Goal: Task Accomplishment & Management: Complete application form

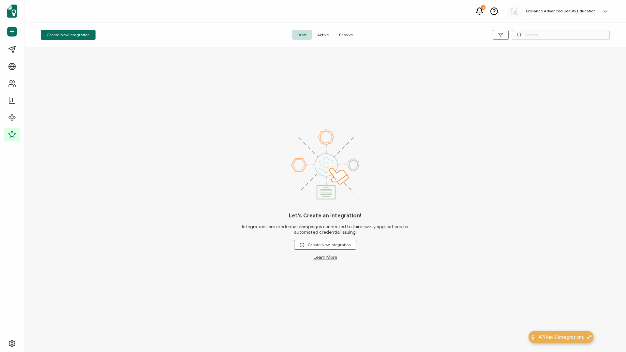
click at [326, 31] on span "Active" at bounding box center [323, 35] width 22 height 10
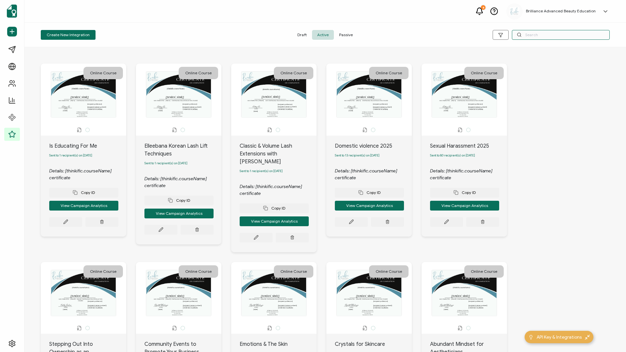
click at [469, 38] on input "text" at bounding box center [561, 35] width 98 height 10
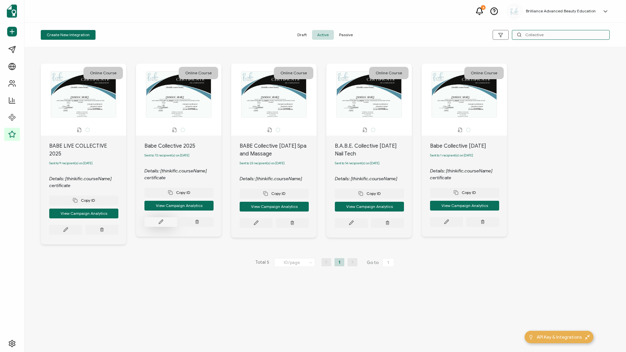
type input "Collective"
click at [158, 151] on button at bounding box center [160, 222] width 33 height 10
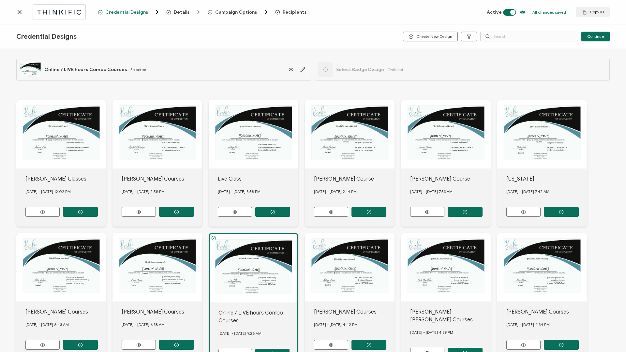
click at [295, 12] on span "Recipients" at bounding box center [295, 12] width 24 height 5
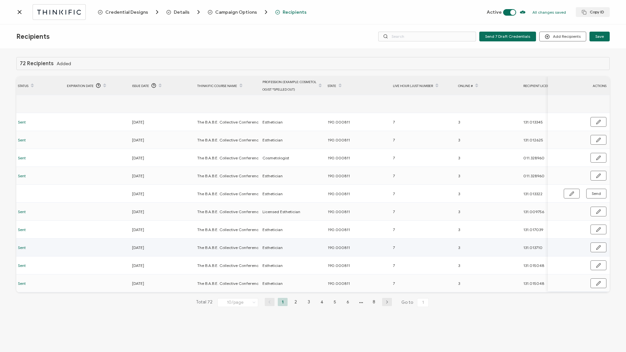
scroll to position [0, 220]
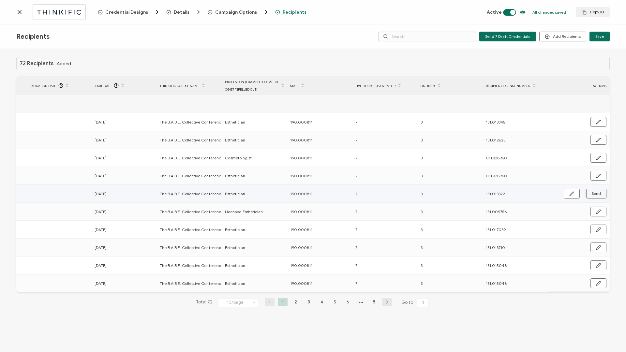
click at [469, 151] on span "Send" at bounding box center [596, 194] width 9 height 4
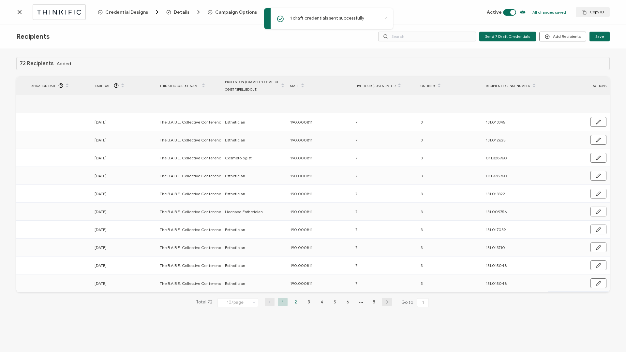
click at [294, 151] on li "2" at bounding box center [296, 302] width 10 height 8
click at [469, 151] on span "Send" at bounding box center [596, 283] width 9 height 4
click at [282, 151] on li "1" at bounding box center [283, 302] width 10 height 8
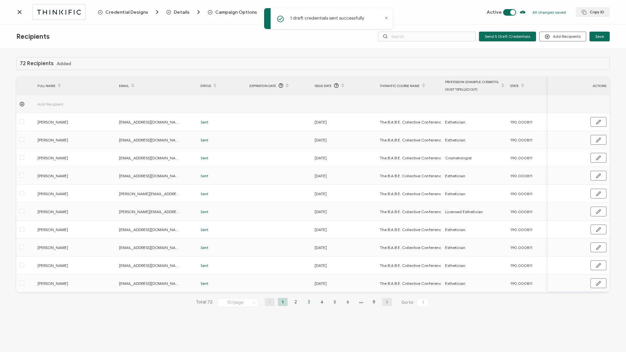
click at [307, 151] on li "3" at bounding box center [309, 302] width 10 height 8
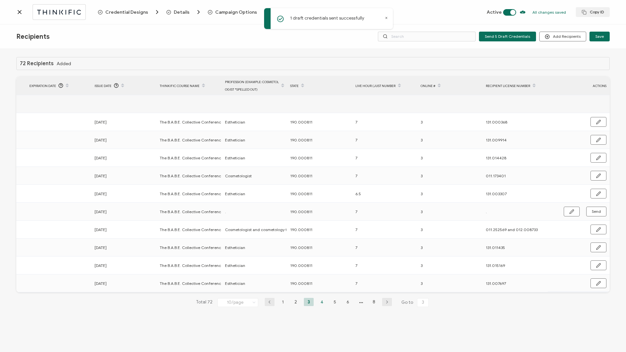
click at [323, 151] on li "4" at bounding box center [322, 302] width 10 height 8
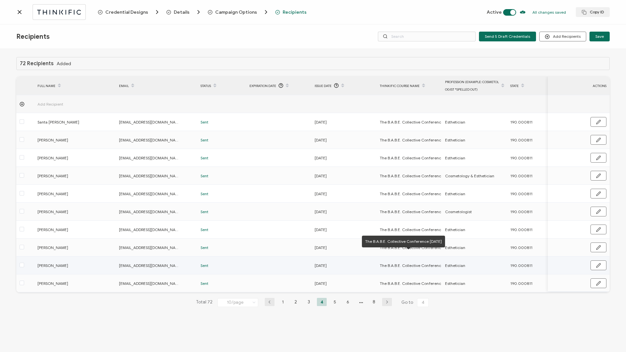
scroll to position [0, 0]
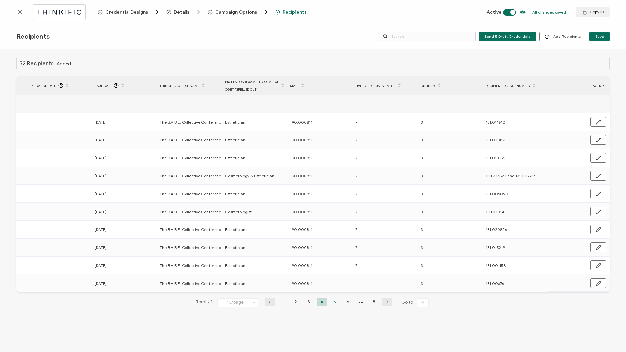
click at [333, 151] on li "5" at bounding box center [335, 302] width 10 height 8
click at [346, 151] on li "6" at bounding box center [348, 302] width 10 height 8
click at [361, 151] on li "7" at bounding box center [361, 302] width 10 height 8
click at [378, 151] on li "8" at bounding box center [374, 302] width 10 height 8
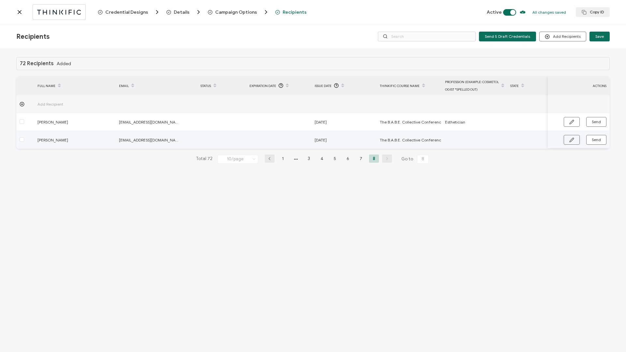
click at [469, 142] on button "button" at bounding box center [572, 140] width 16 height 10
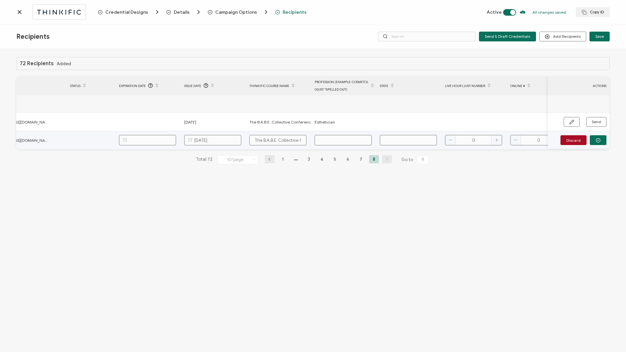
click at [339, 144] on input "text" at bounding box center [343, 140] width 57 height 10
type input "E"
type input "Es"
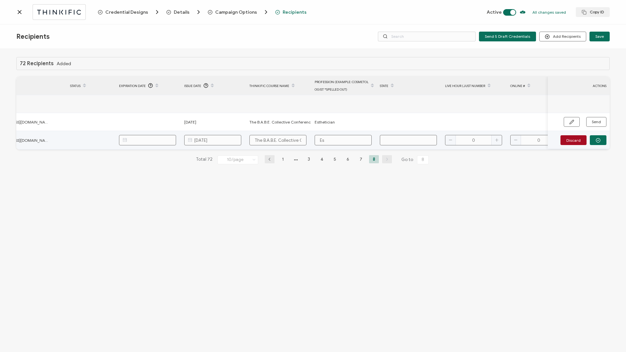
type input "Est"
type input "Esth"
type input "Esthe"
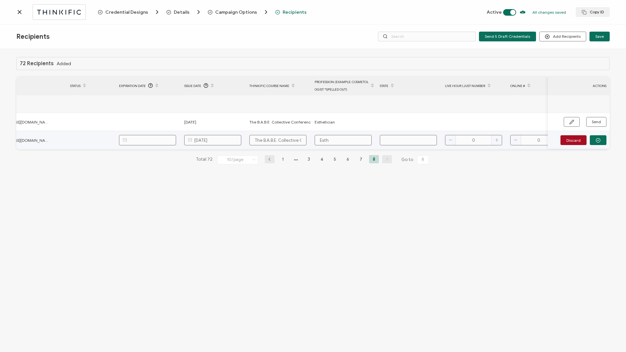
type input "Esthe"
type input "Esthet"
type input "Estheti"
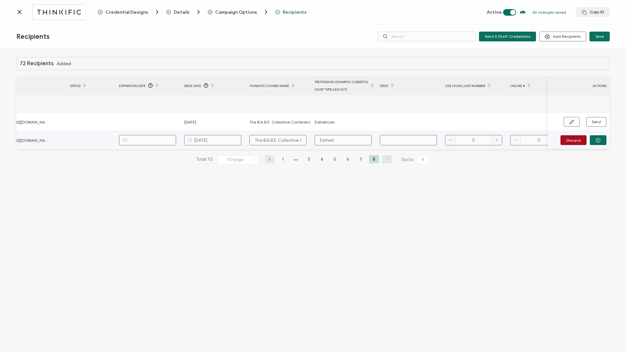
type input "Esthetic"
type input "Esthetici"
type input "Estheticia"
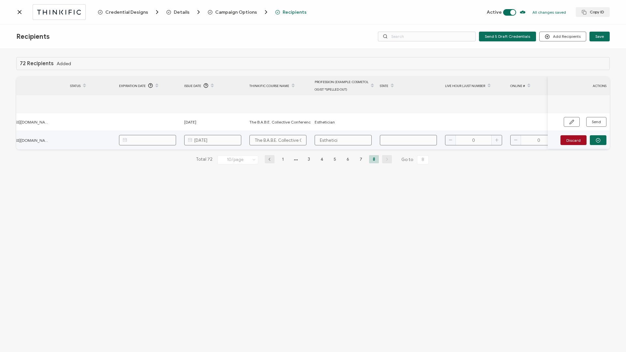
type input "Estheticia"
type input "Esthetician"
type input "1"
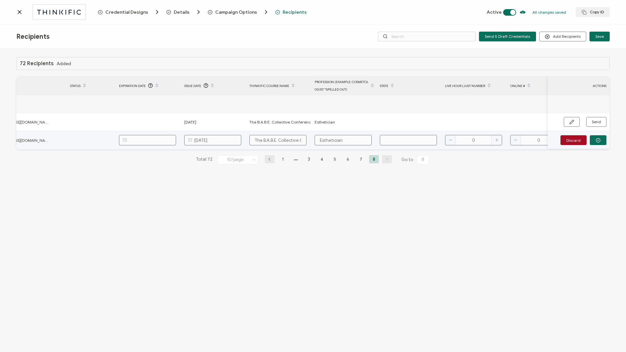
type input "1"
type input "19"
type input "190"
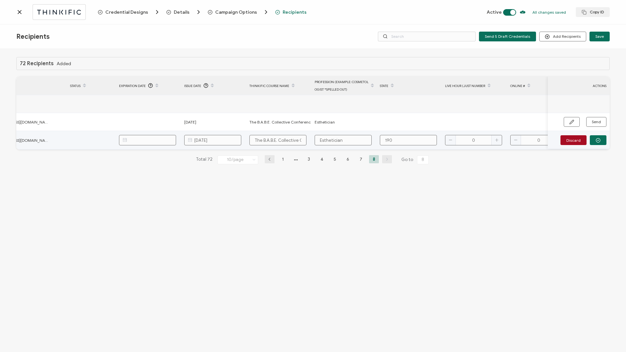
type input "190."
type input "190.0"
type input "190.00"
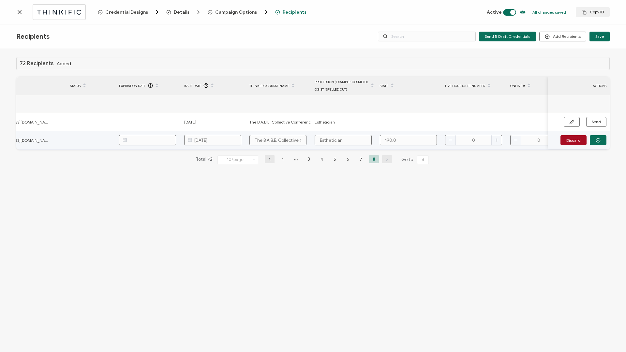
type input "190.00"
type input "190.000"
type input "190.0008"
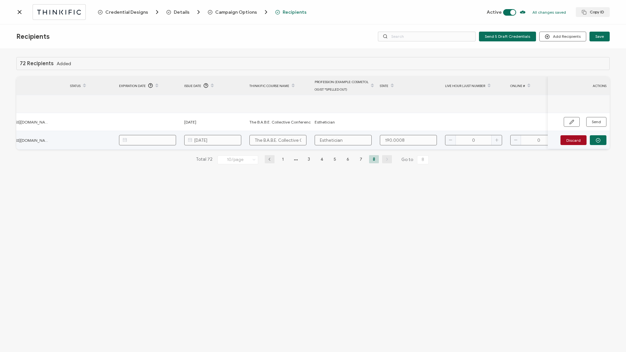
type input "190.00081"
type input "190.000811"
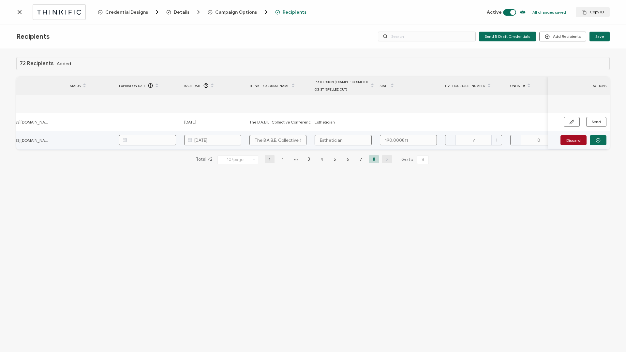
type input "7"
type input "3"
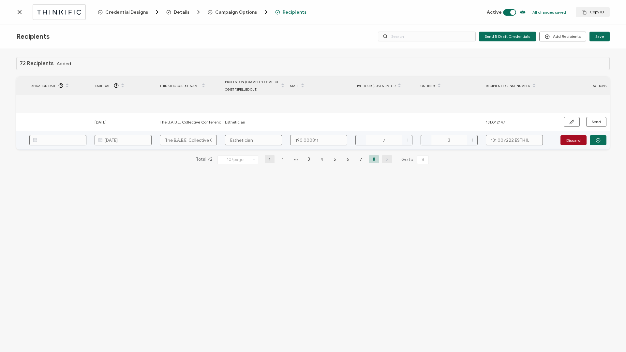
click at [469, 141] on input "131.007222 ESTH IL" at bounding box center [514, 140] width 57 height 10
drag, startPoint x: 511, startPoint y: 140, endPoint x: 543, endPoint y: 142, distance: 32.0
click at [469, 142] on div "131.007222 ESTH IL" at bounding box center [515, 140] width 65 height 10
type input "131.007222"
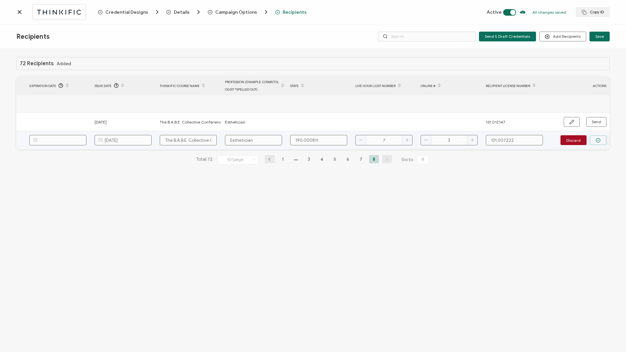
type input "131.007222"
click at [469, 142] on icon "button" at bounding box center [598, 140] width 5 height 5
click at [469, 142] on span "Send" at bounding box center [596, 140] width 9 height 4
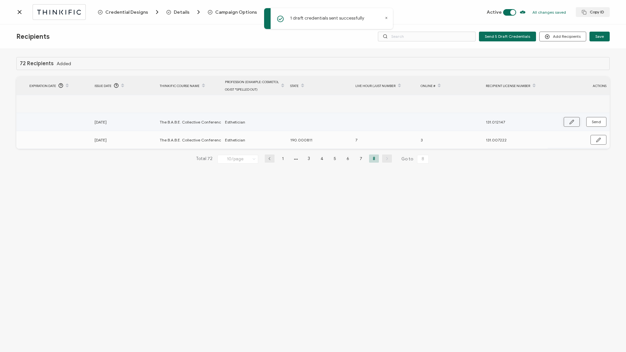
click at [469, 124] on button "button" at bounding box center [572, 122] width 16 height 10
click at [292, 119] on input "text" at bounding box center [318, 122] width 57 height 10
type input "1"
type input "19"
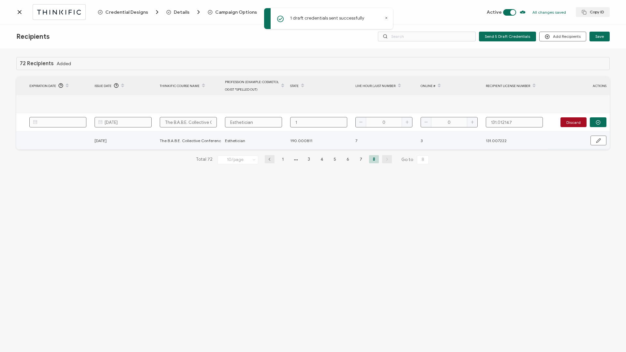
type input "19"
type input "190"
type input "190."
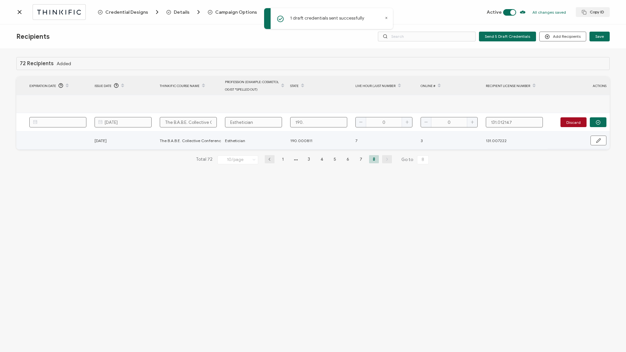
type input "190.0"
type input "190.00"
type input "190.000"
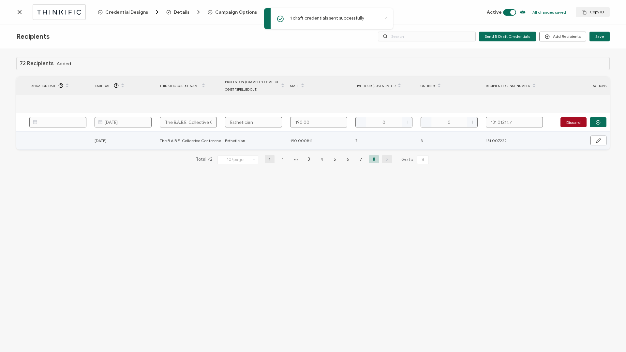
type input "190.000"
type input "190.0008"
type input "190.00081"
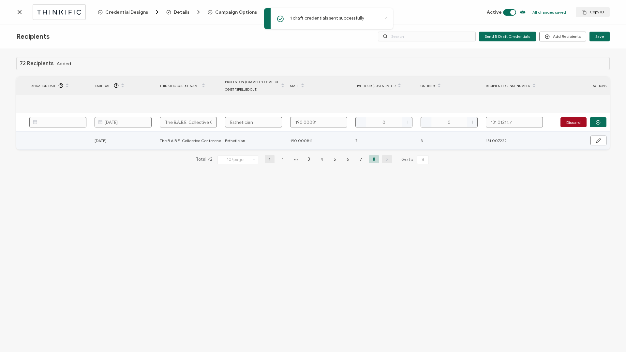
type input "190.000811"
type input "190.000811-"
type input "190.000811"
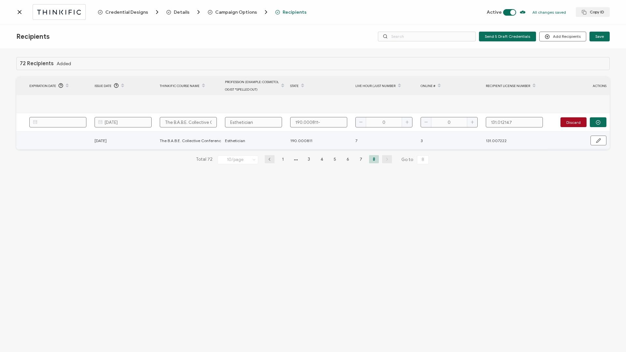
type input "190.000811"
type input "7"
type input "3"
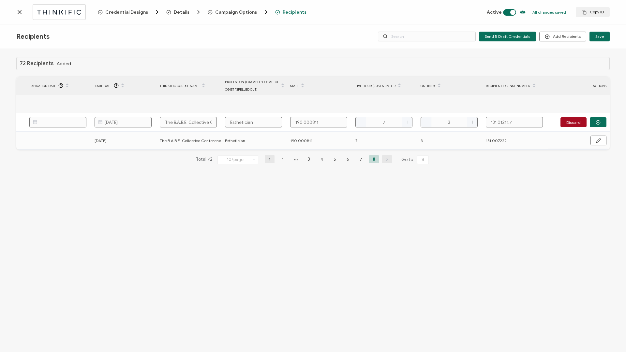
type input "3"
click at [469, 124] on button "button" at bounding box center [598, 122] width 17 height 10
click at [360, 151] on li "7" at bounding box center [361, 159] width 10 height 8
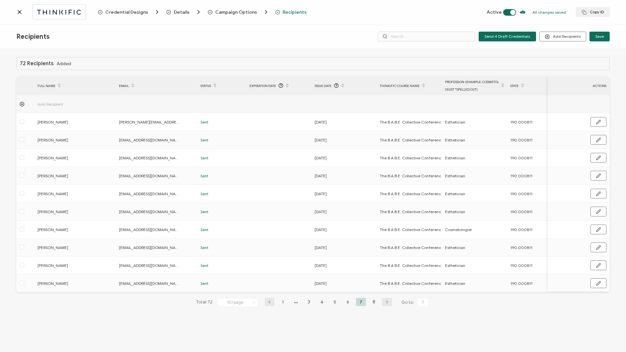
click at [20, 13] on icon at bounding box center [19, 12] width 7 height 7
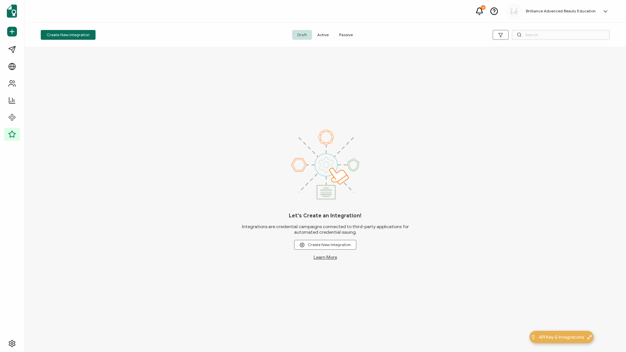
click at [323, 36] on span "Active" at bounding box center [323, 35] width 22 height 10
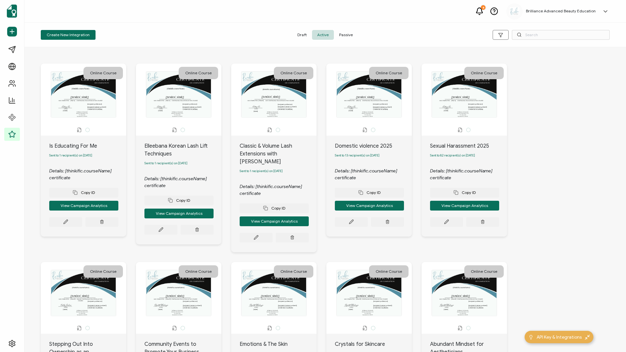
click at [469, 40] on div "Create New Integration Draft Active Passive" at bounding box center [325, 35] width 602 height 24
click at [469, 35] on input "text" at bounding box center [561, 35] width 98 height 10
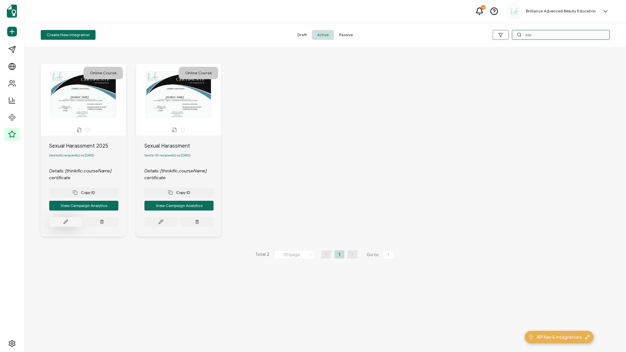
type input "sex"
click at [70, 151] on button at bounding box center [65, 222] width 33 height 10
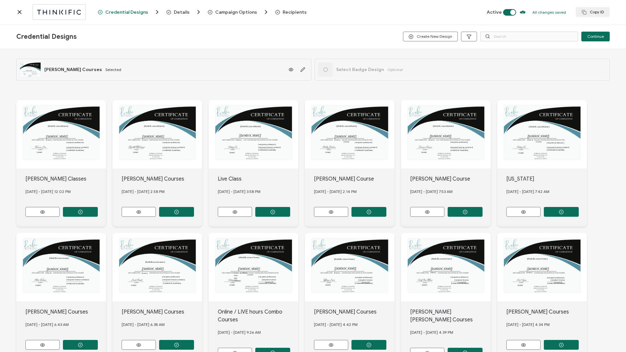
click at [293, 11] on span "Recipients" at bounding box center [295, 12] width 24 height 5
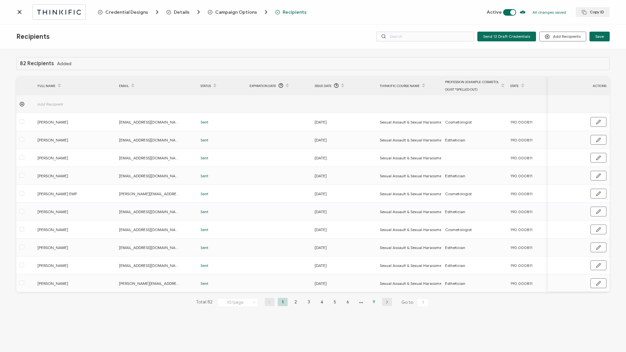
click at [371, 151] on li "9" at bounding box center [374, 302] width 10 height 8
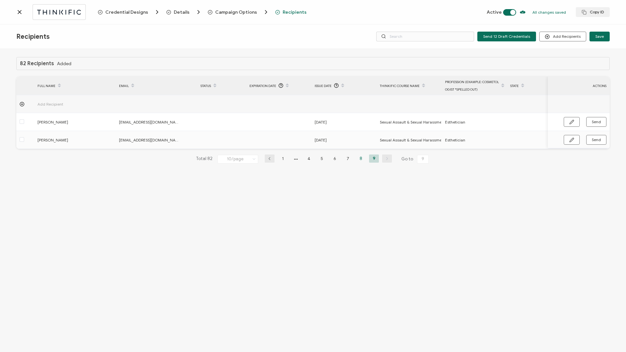
click at [362, 151] on li "8" at bounding box center [361, 159] width 10 height 8
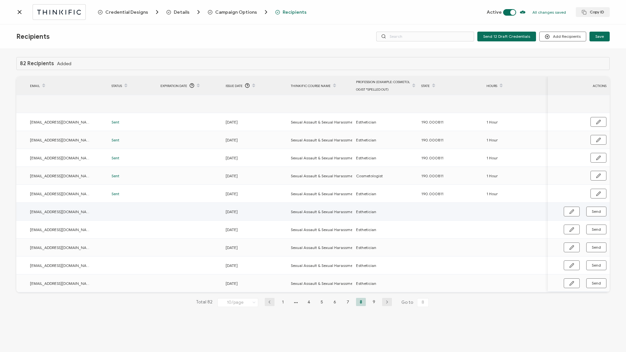
scroll to position [0, 155]
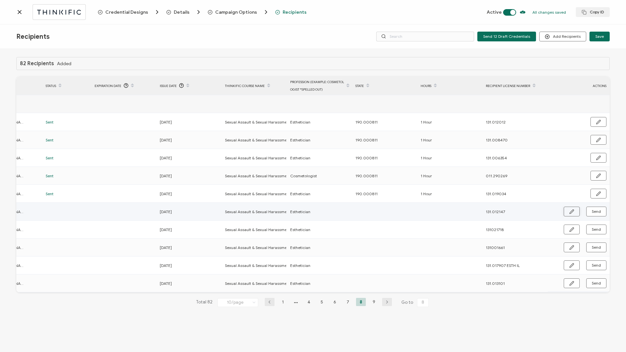
click at [469, 151] on button "button" at bounding box center [572, 212] width 16 height 10
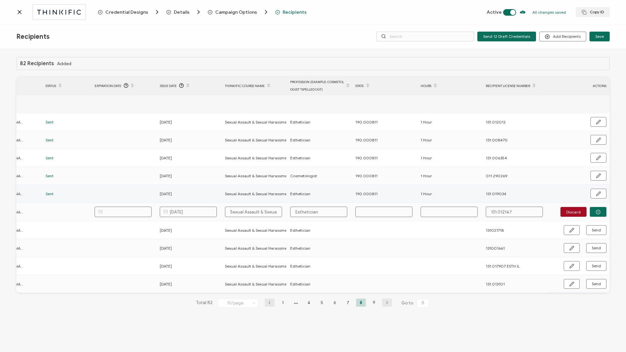
drag, startPoint x: 352, startPoint y: 192, endPoint x: 377, endPoint y: 193, distance: 25.1
click at [377, 151] on tr "Angela Kolberg angelakolberg1@gmail.com Sent 09.16.2025 Sexual Assault & Sexual…" at bounding box center [235, 194] width 748 height 18
copy tr "190.000811"
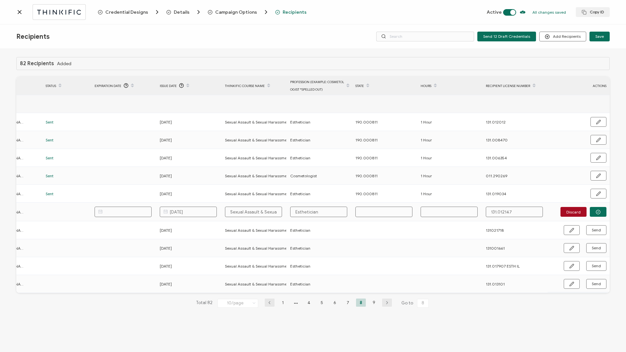
click at [370, 151] on input "text" at bounding box center [383, 212] width 57 height 10
paste input "190.000811"
type input "190.000811"
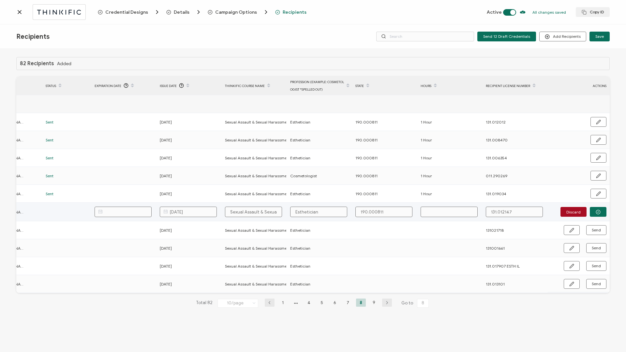
click at [446, 151] on input "text" at bounding box center [449, 212] width 57 height 10
type input "1"
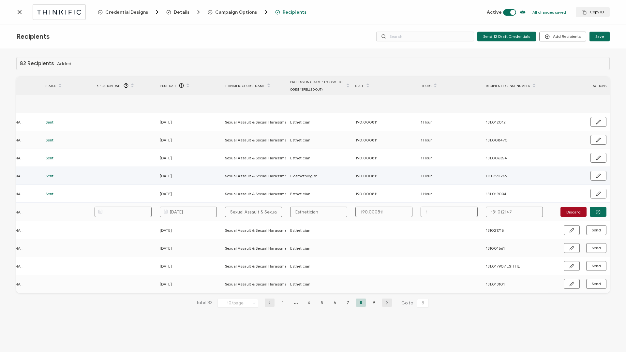
type input "1 h"
type input "1"
type input "1 H"
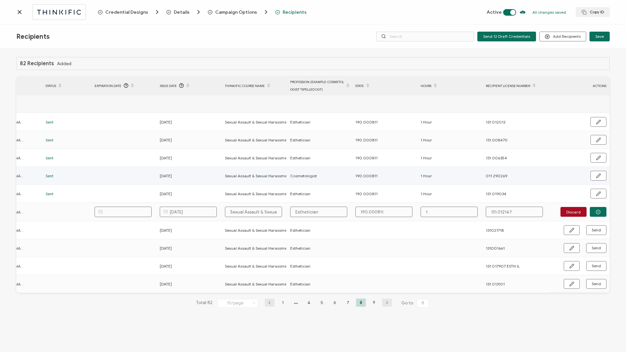
type input "1 H"
type input "1 Ho"
type input "1 Hou"
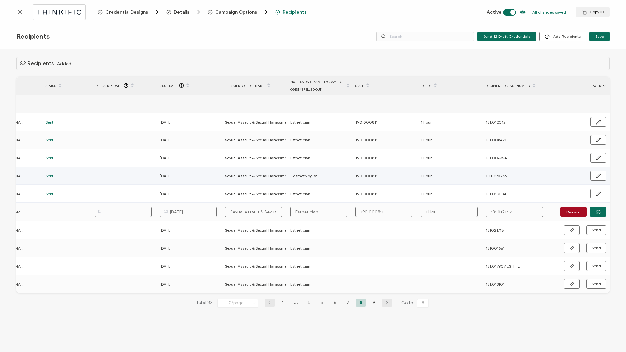
type input "1 Hour"
click at [469, 151] on icon "button" at bounding box center [598, 212] width 5 height 5
click at [469, 151] on span "Send" at bounding box center [596, 212] width 9 height 4
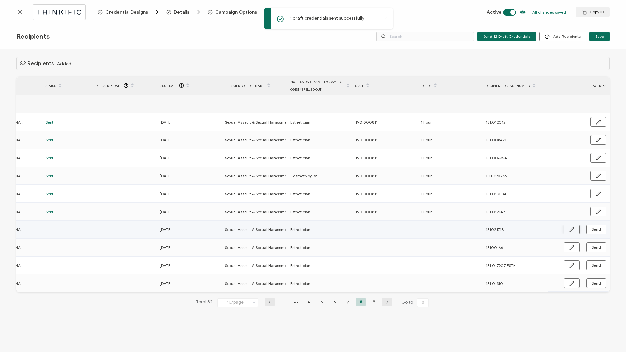
click at [469, 151] on icon "button" at bounding box center [571, 229] width 5 height 5
click at [384, 151] on input "text" at bounding box center [383, 230] width 57 height 10
paste input "190.000811"
type input "190.000811"
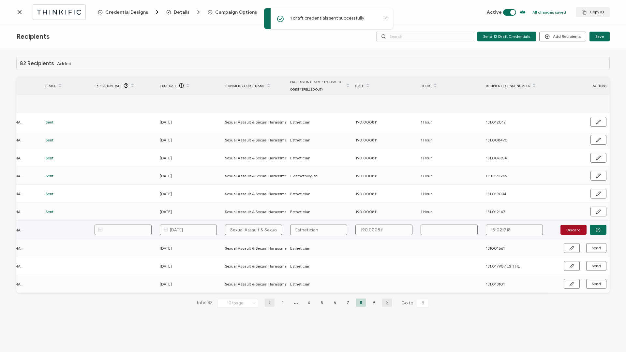
type input "190.000811"
click at [453, 151] on input "text" at bounding box center [449, 230] width 57 height 10
type input "1"
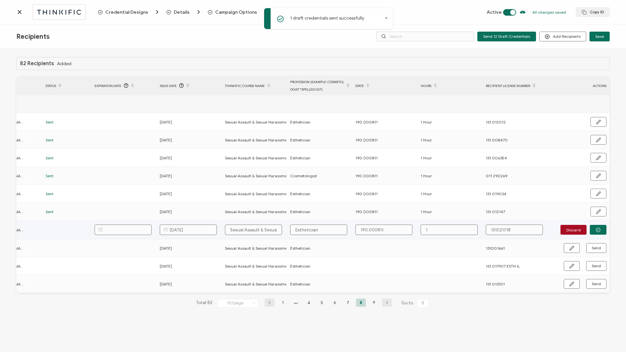
type input "1"
type input "1 H"
type input "1 Ho"
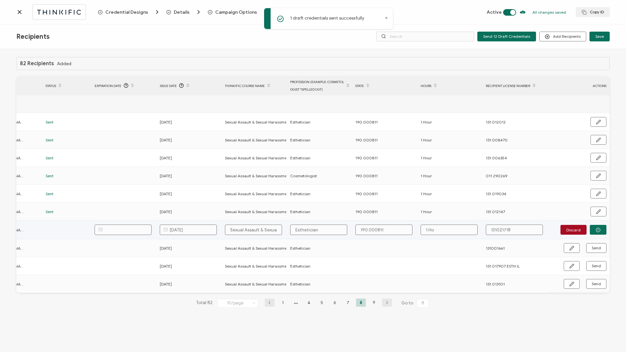
type input "1 Hou"
type input "1 Hour"
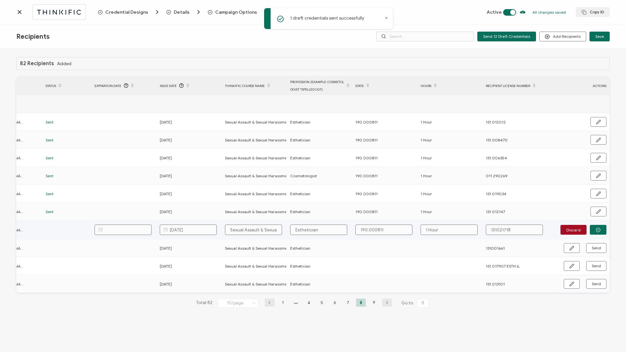
click at [469, 151] on input "131021718" at bounding box center [514, 230] width 57 height 10
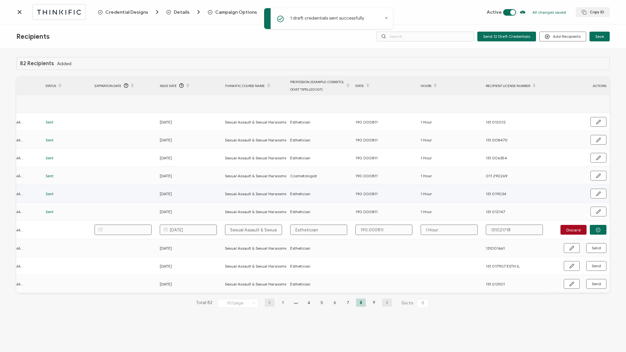
type input "131.021718"
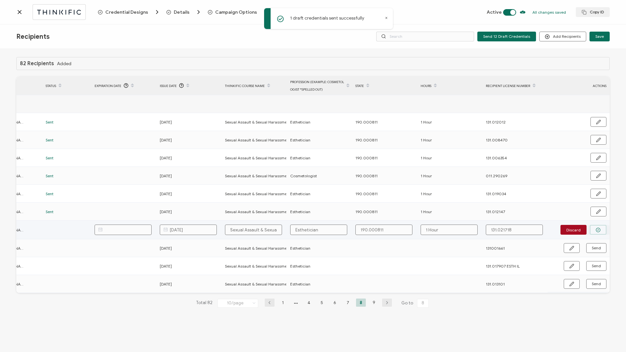
type input "131.021718"
click at [469, 151] on icon "button" at bounding box center [598, 230] width 5 height 5
click at [469, 151] on span "Send" at bounding box center [596, 230] width 9 height 4
drag, startPoint x: 486, startPoint y: 229, endPoint x: 512, endPoint y: 232, distance: 26.9
click at [469, 151] on div "131.021718" at bounding box center [515, 230] width 65 height 8
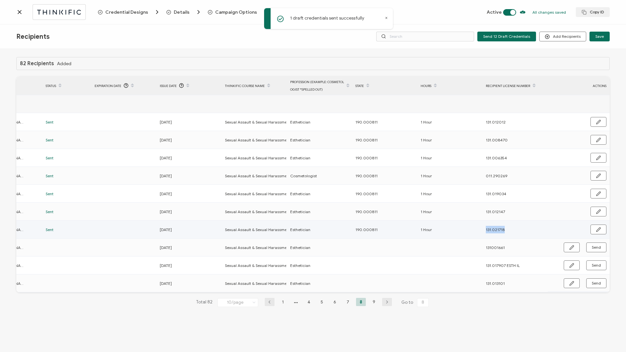
copy span "131.021718"
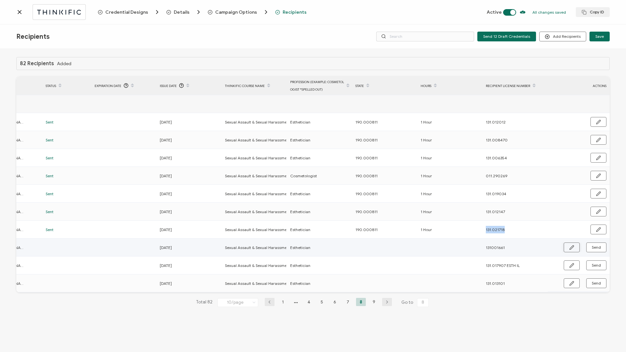
click at [469, 151] on icon "button" at bounding box center [571, 247] width 5 height 5
click at [469, 151] on input "131001661" at bounding box center [514, 248] width 57 height 10
type input "131.001661"
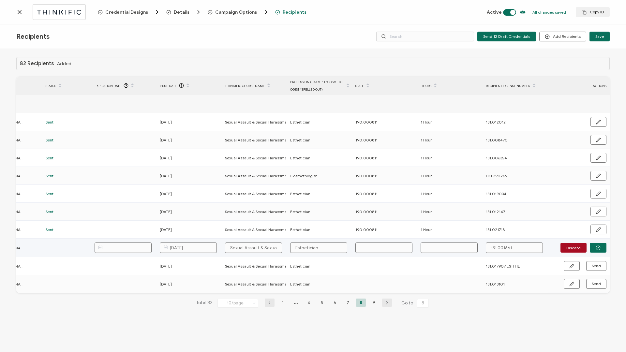
click at [385, 151] on input "text" at bounding box center [383, 248] width 57 height 10
type input "1"
type input "19"
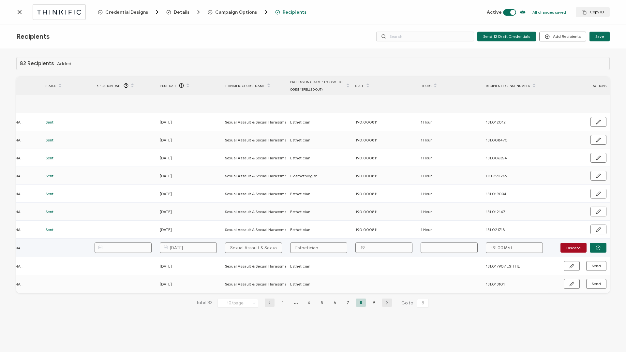
type input "190"
type input "190."
type input "190.0"
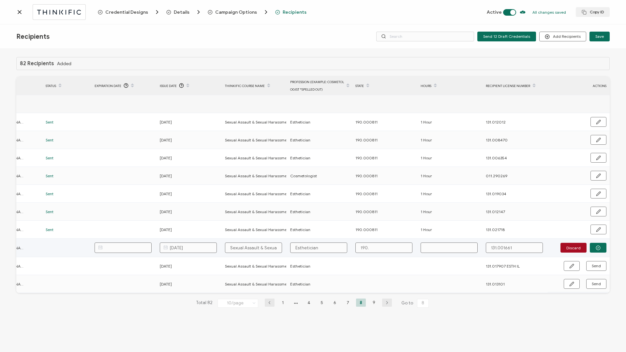
type input "190.0"
type input "190.00"
type input "190.000"
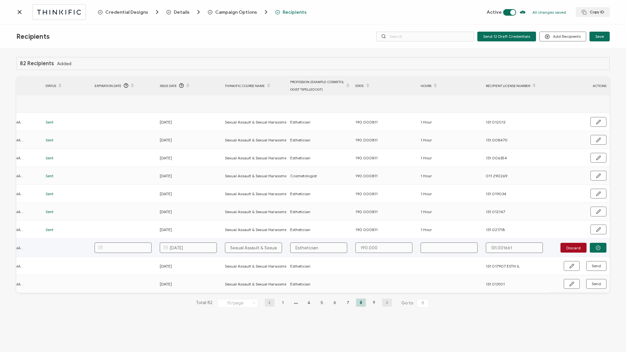
type input "190.0008"
type input "190.00081"
type input "190.000811"
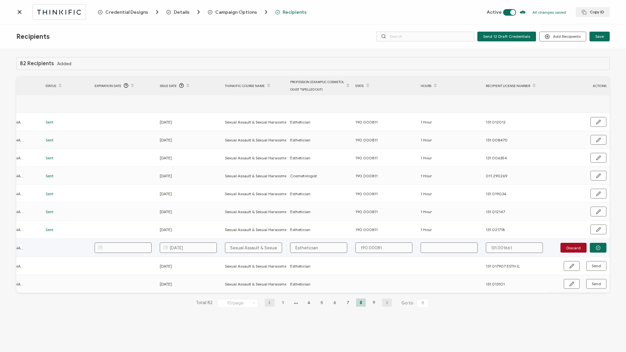
type input "190.000811"
type input "1"
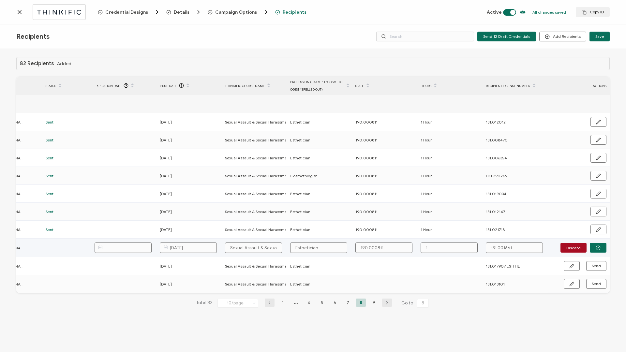
type input "1"
type input "1 H"
type input "1 Ho"
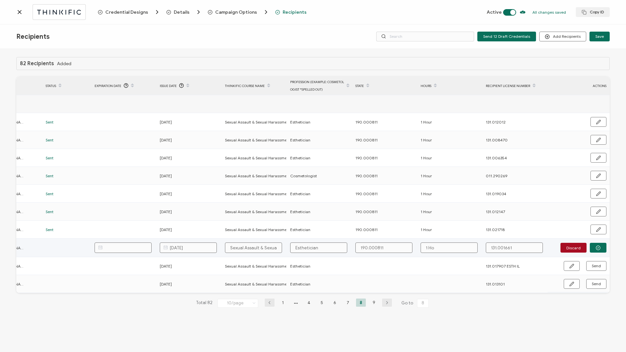
type input "1 Hou"
type input "1 Hour"
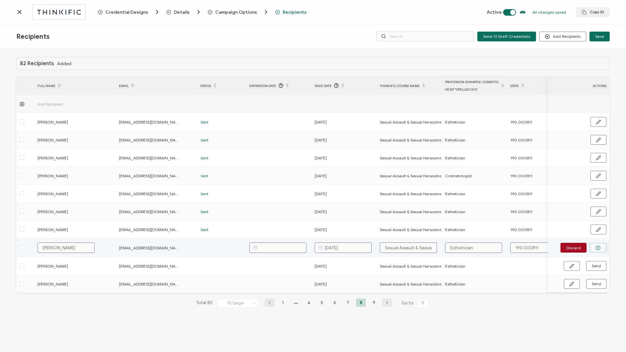
type input "1 Hour"
click at [469, 151] on icon "button" at bounding box center [598, 248] width 5 height 5
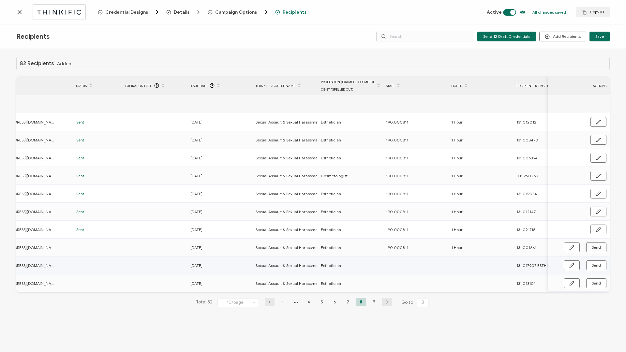
scroll to position [0, 155]
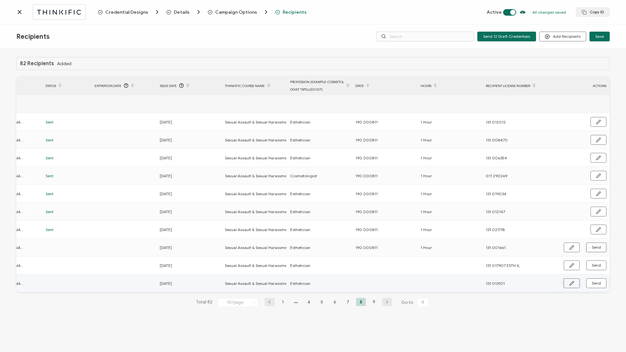
click at [469, 151] on icon "button" at bounding box center [572, 283] width 4 height 4
click at [384, 151] on td at bounding box center [384, 284] width 65 height 19
click at [383, 151] on input "text" at bounding box center [383, 283] width 57 height 10
type input "1"
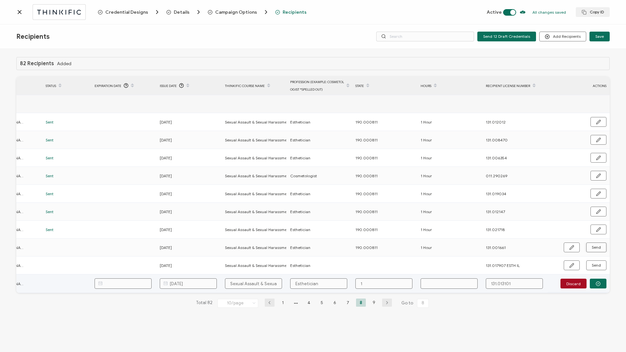
type input "19"
type input "190"
type input "190."
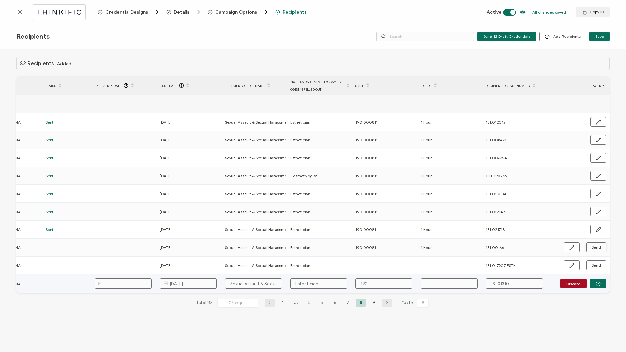
type input "190."
type input "190.0"
type input "190.00"
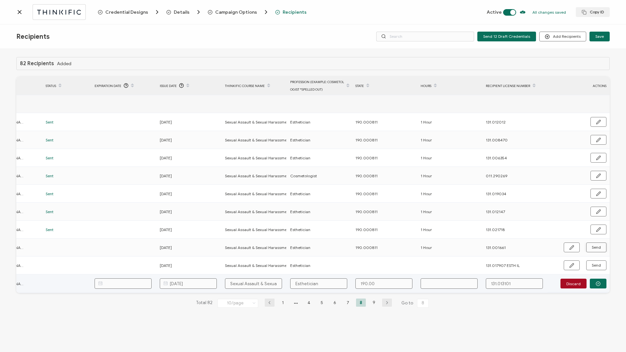
type input "190.000"
type input "190.0008"
type input "190.00081"
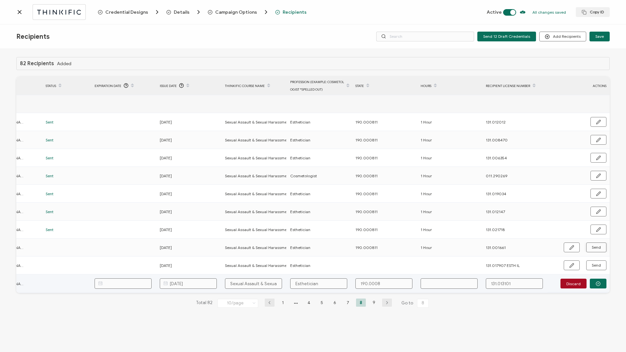
type input "190.00081"
type input "190.000811"
type input "1"
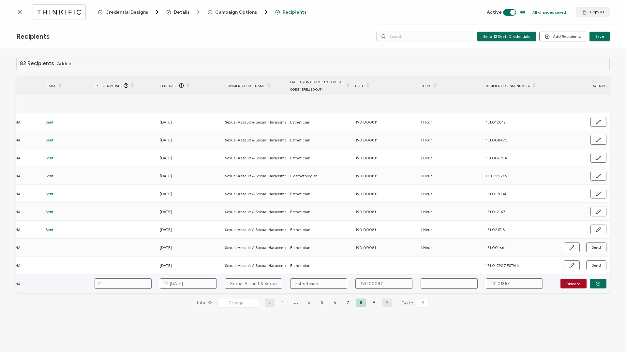
type input "1"
type input "1 H"
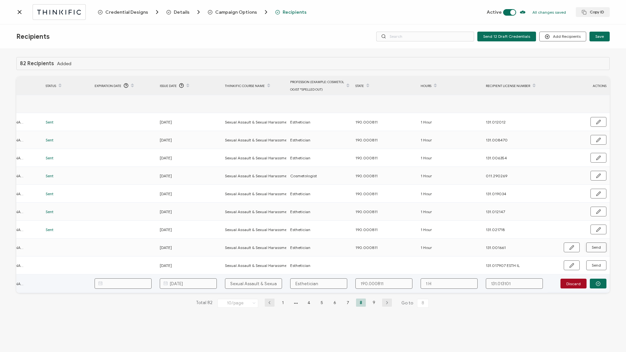
type input "1 Ho"
type input "1 Hou"
type input "1 Hour"
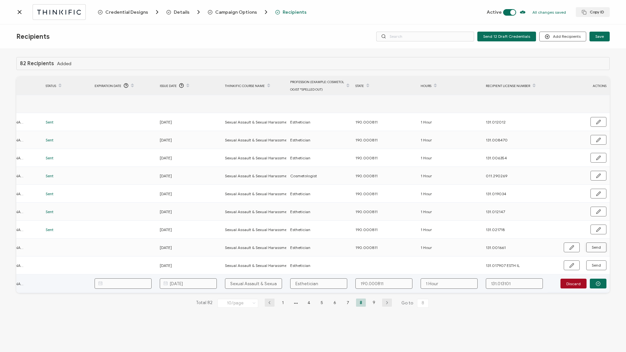
type input "1 Hour"
click at [469, 151] on button "button" at bounding box center [598, 284] width 17 height 10
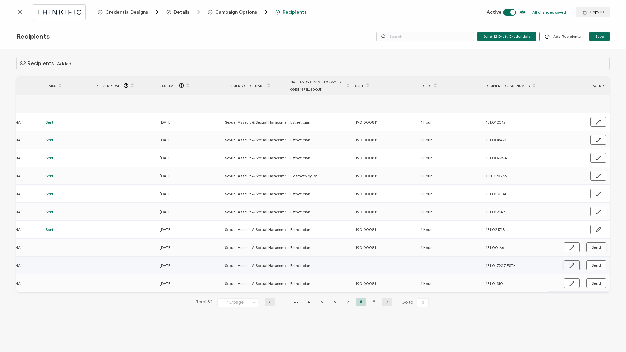
click at [469, 151] on icon "button" at bounding box center [572, 265] width 4 height 4
click at [389, 151] on input "text" at bounding box center [383, 266] width 57 height 10
type input "1"
type input "19"
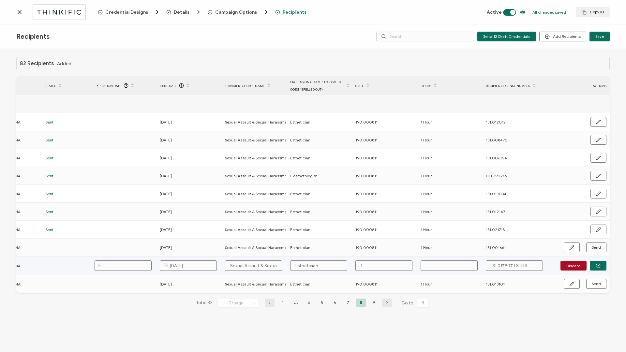
type input "19"
type input "190"
type input "190."
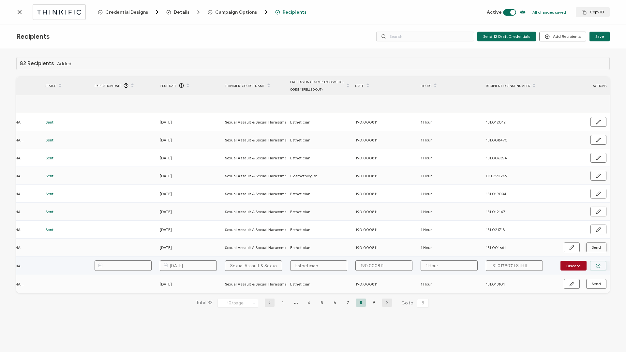
click at [469, 151] on icon "button" at bounding box center [598, 265] width 5 height 5
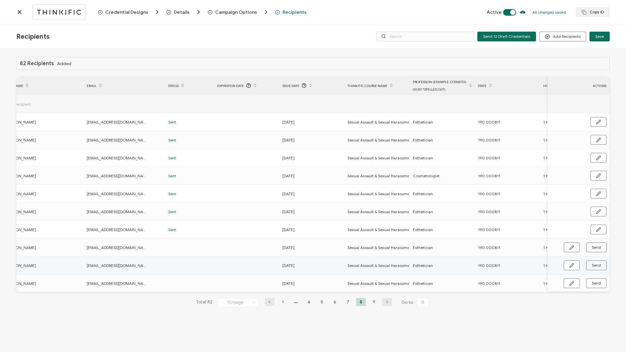
scroll to position [0, 31]
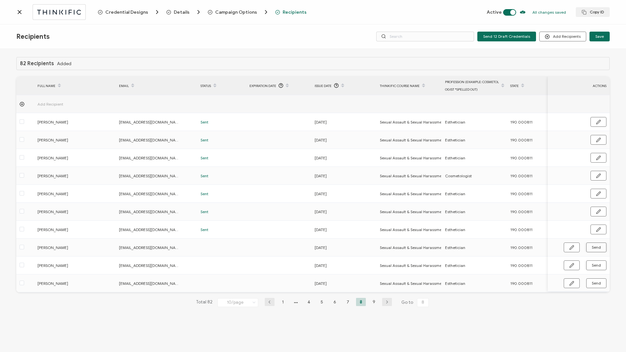
click at [127, 17] on div "Credential Designs Details Campaign Options Recipients Active All changes saved…" at bounding box center [313, 12] width 626 height 24
